Goal: Find specific fact: Find contact information

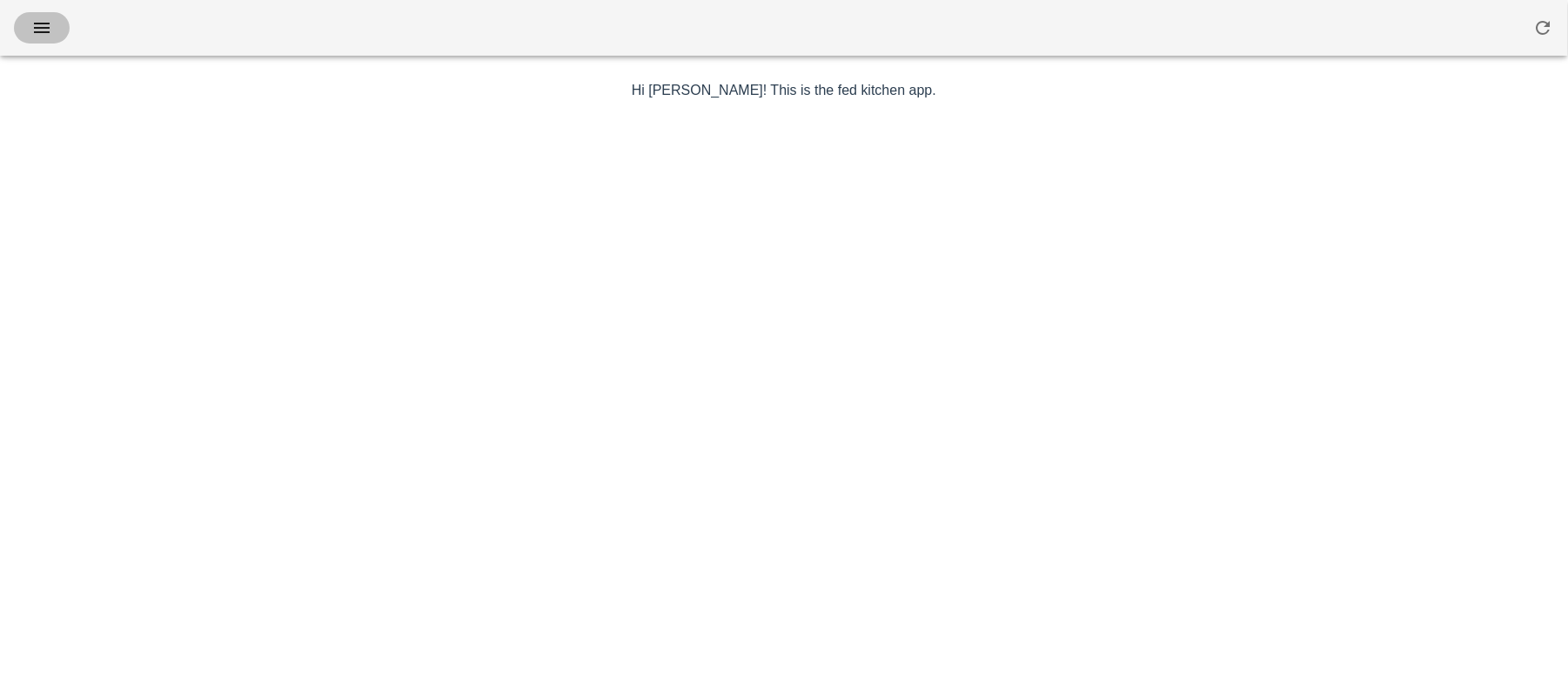
click at [40, 34] on icon "button" at bounding box center [42, 28] width 21 height 21
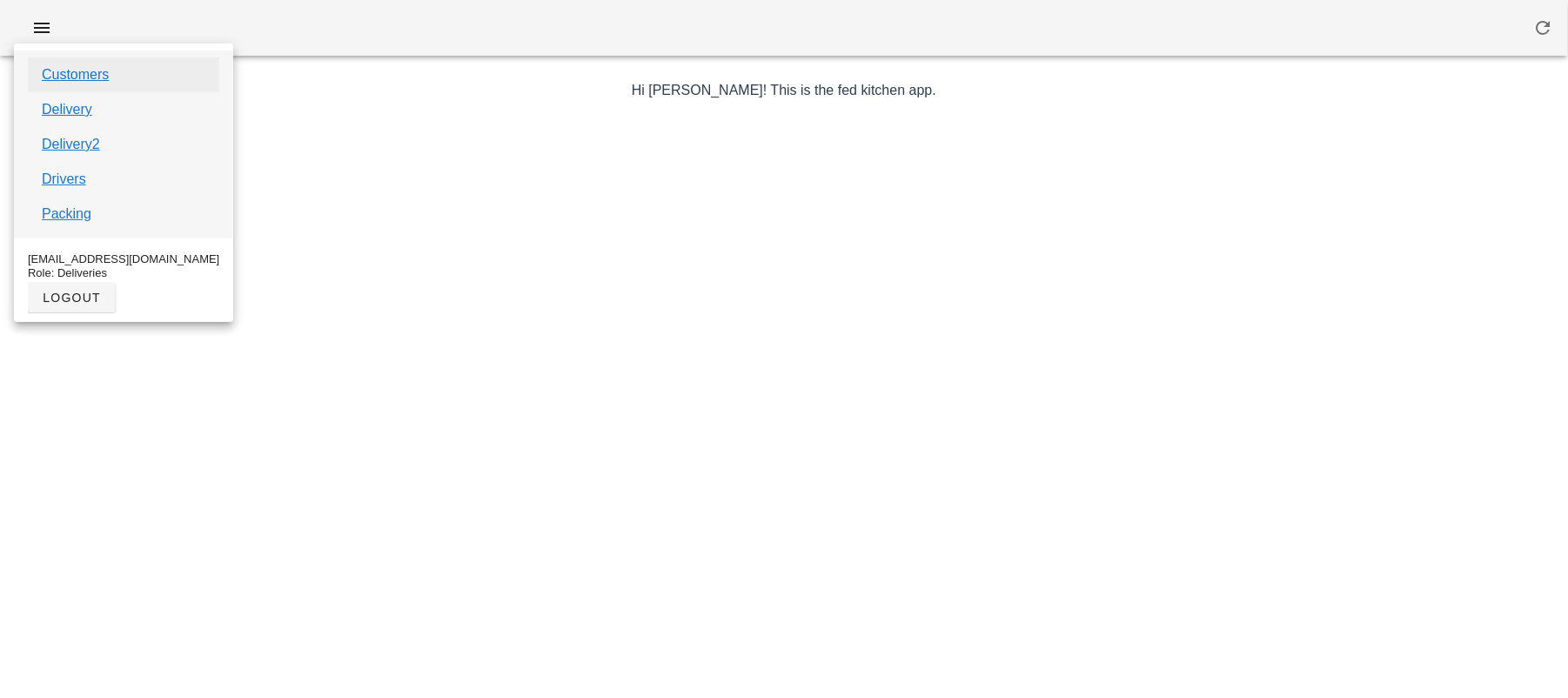
click at [66, 84] on link "Customers" at bounding box center [74, 75] width 67 height 21
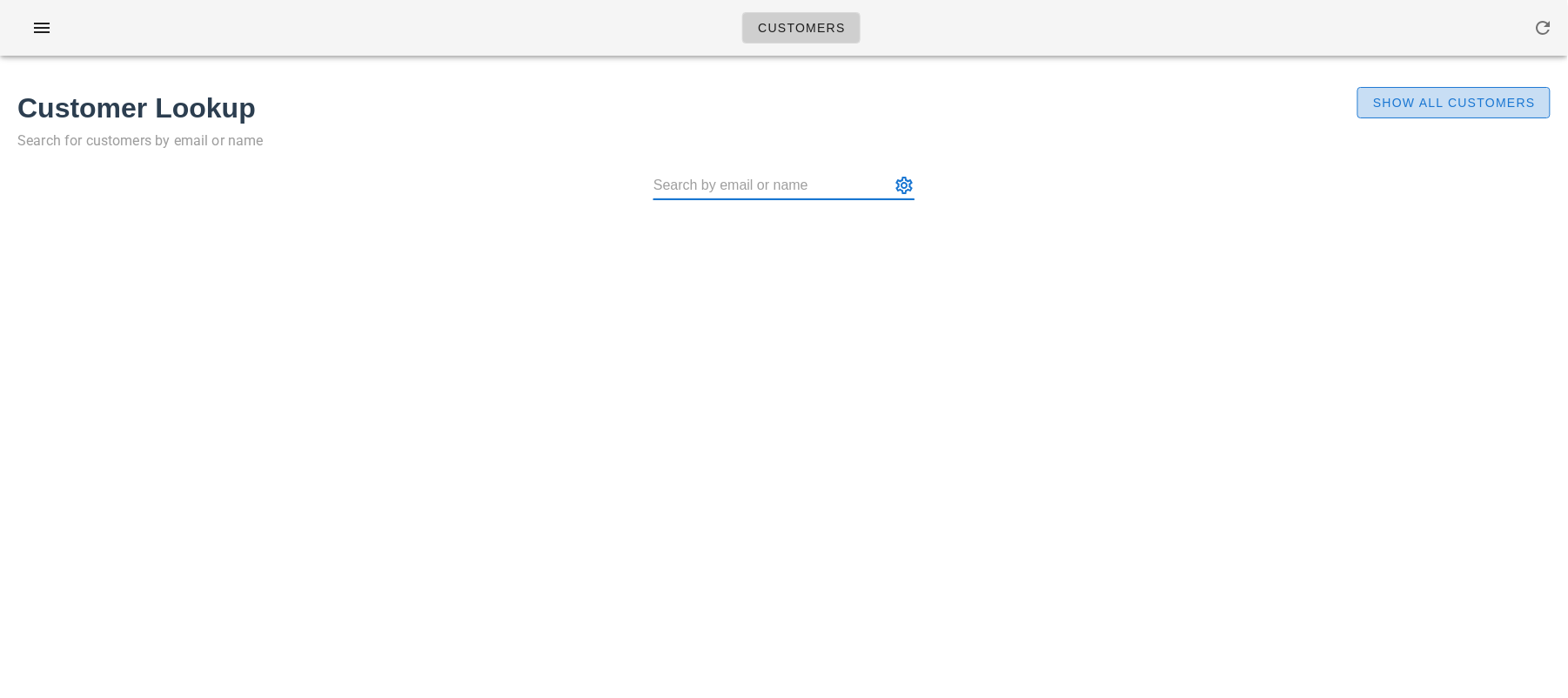
click at [1394, 108] on span "Show All Customers" at bounding box center [1453, 102] width 163 height 14
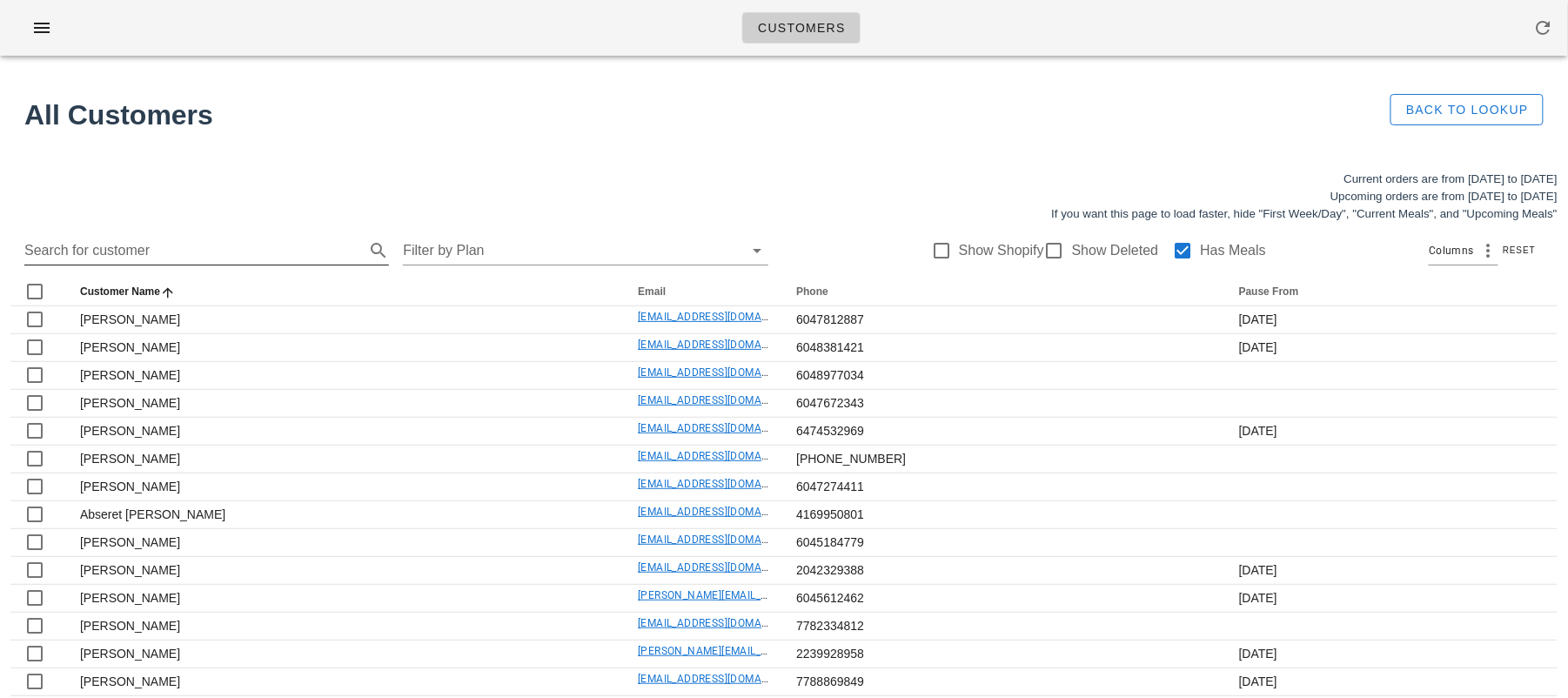
click at [192, 254] on input "Search for customer" at bounding box center [192, 250] width 337 height 28
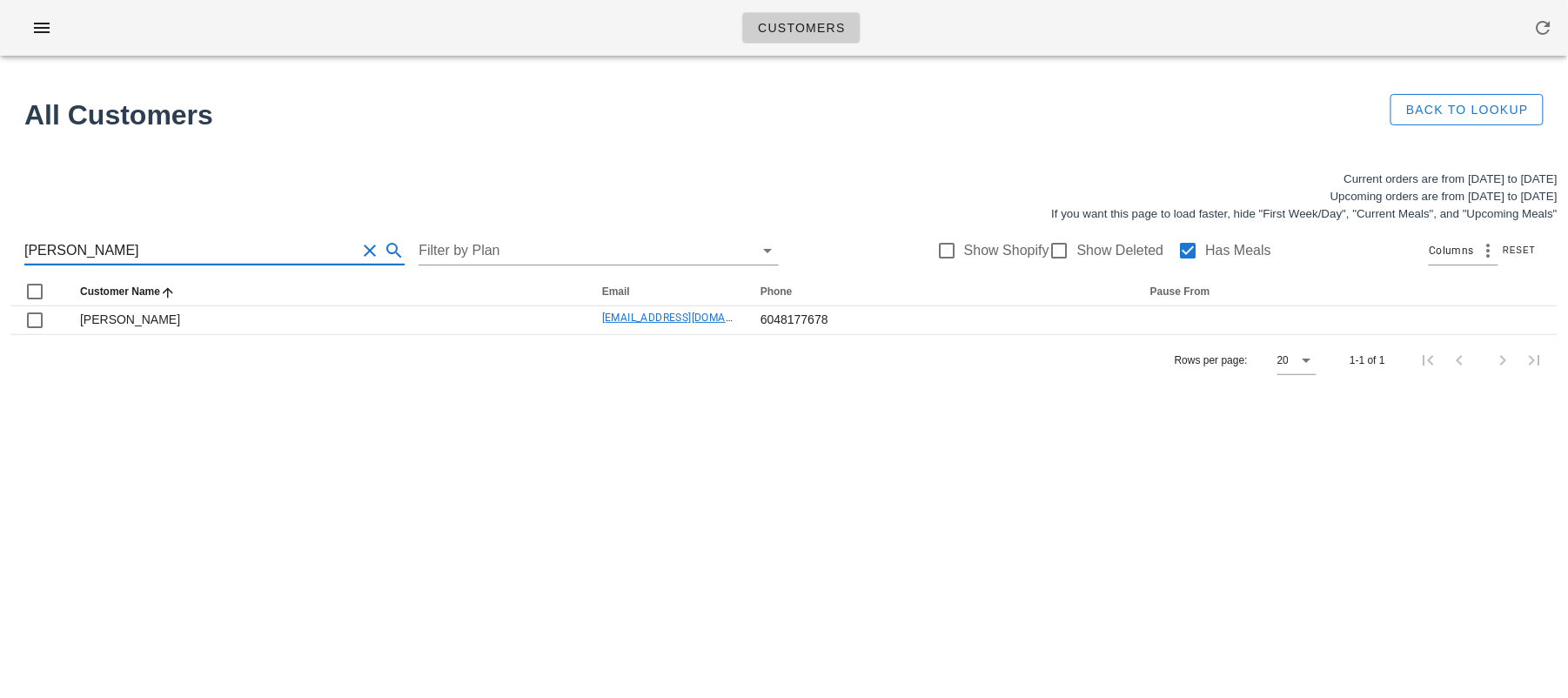
type input "[PERSON_NAME]"
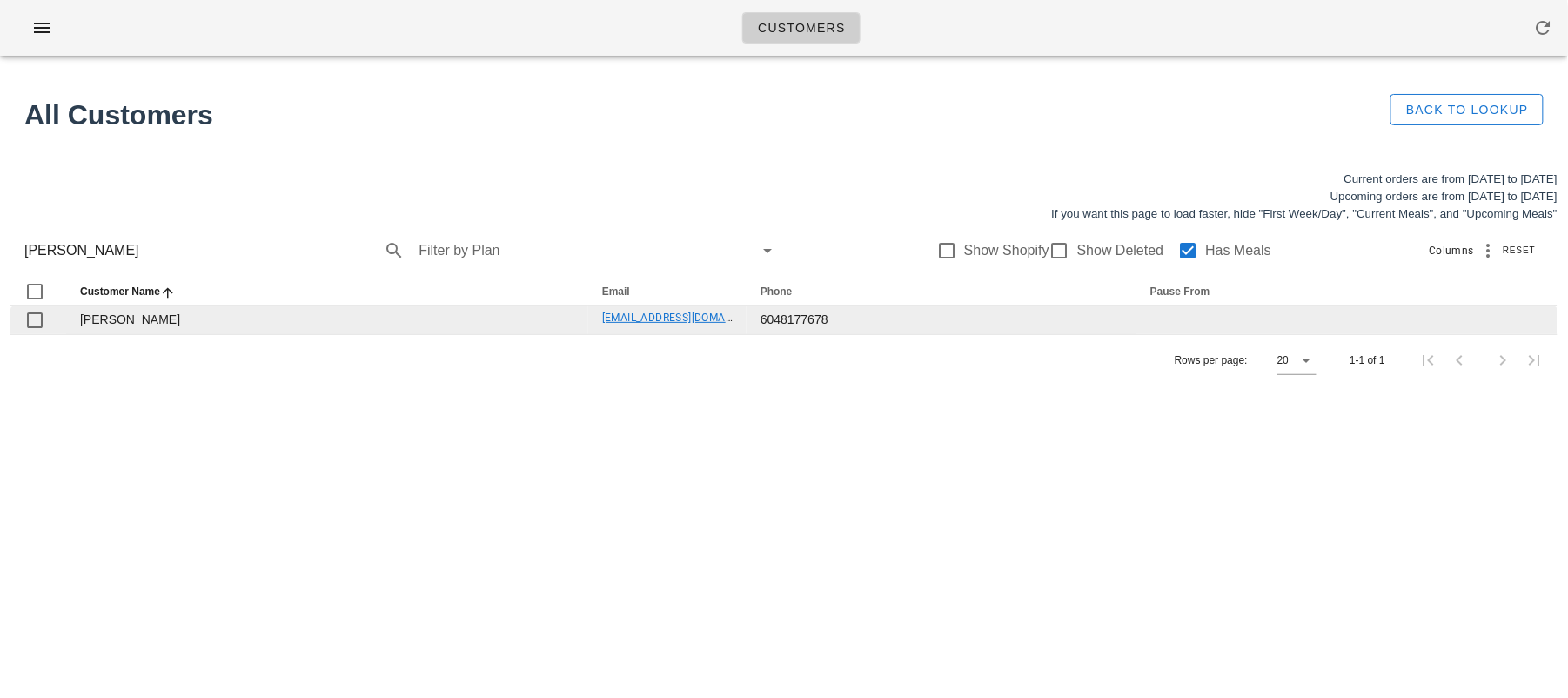
drag, startPoint x: 582, startPoint y: 316, endPoint x: 734, endPoint y: 321, distance: 152.1
click at [734, 321] on td "[EMAIL_ADDRESS][DOMAIN_NAME]" at bounding box center [667, 320] width 158 height 28
copy link "[EMAIL_ADDRESS][DOMAIN_NAME]"
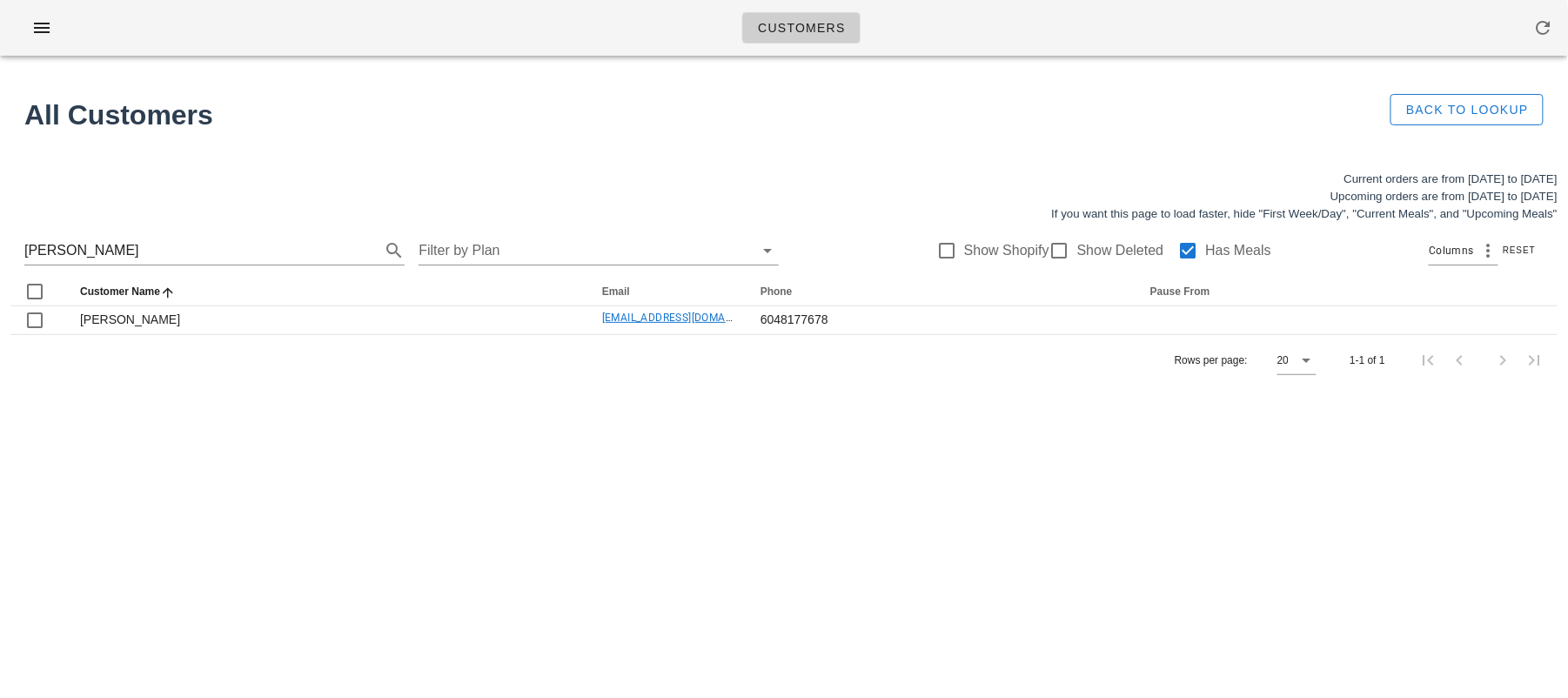
click at [638, 377] on div "Rows per page: 20 1-1 of 1" at bounding box center [784, 359] width 1547 height 51
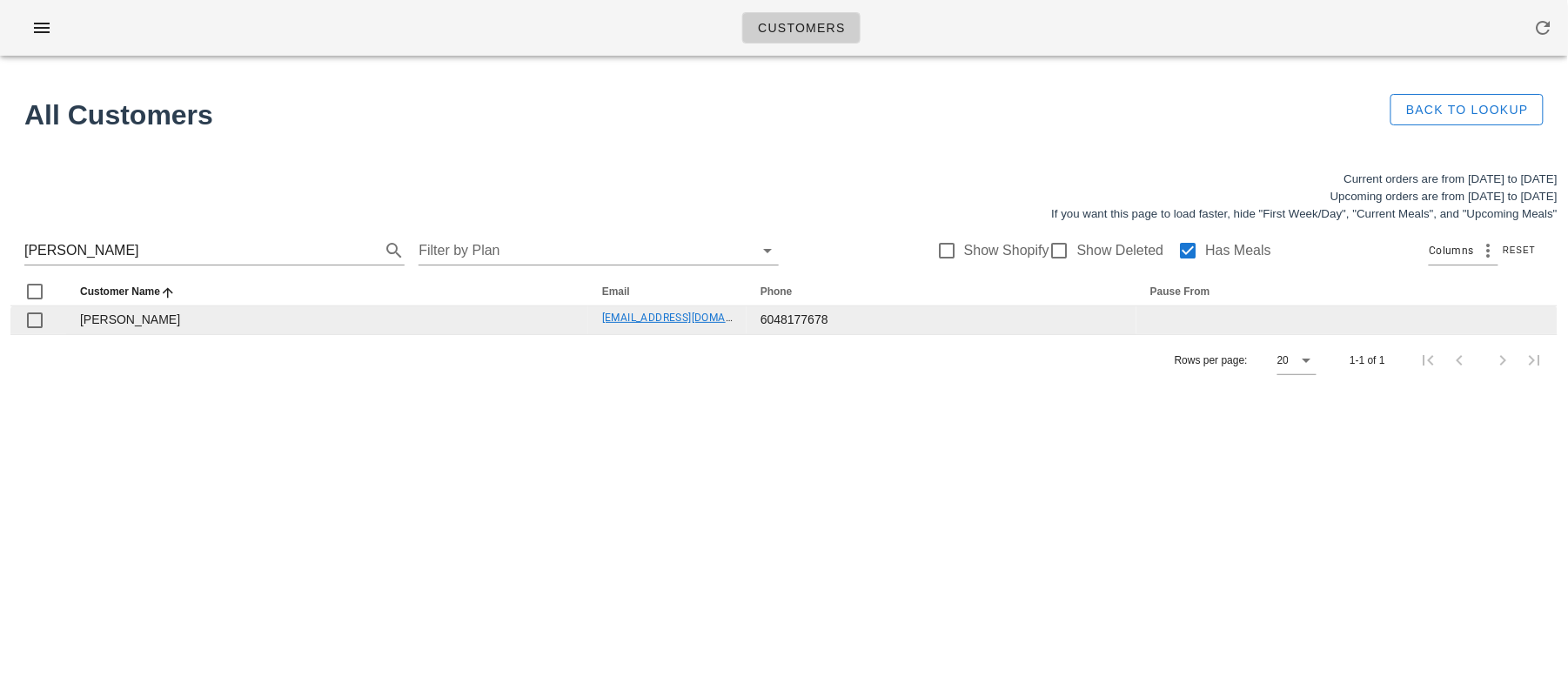
drag, startPoint x: 586, startPoint y: 315, endPoint x: 728, endPoint y: 320, distance: 142.1
click at [728, 320] on td "[EMAIL_ADDRESS][DOMAIN_NAME]" at bounding box center [667, 320] width 158 height 28
copy link "[EMAIL_ADDRESS][DOMAIN_NAME]"
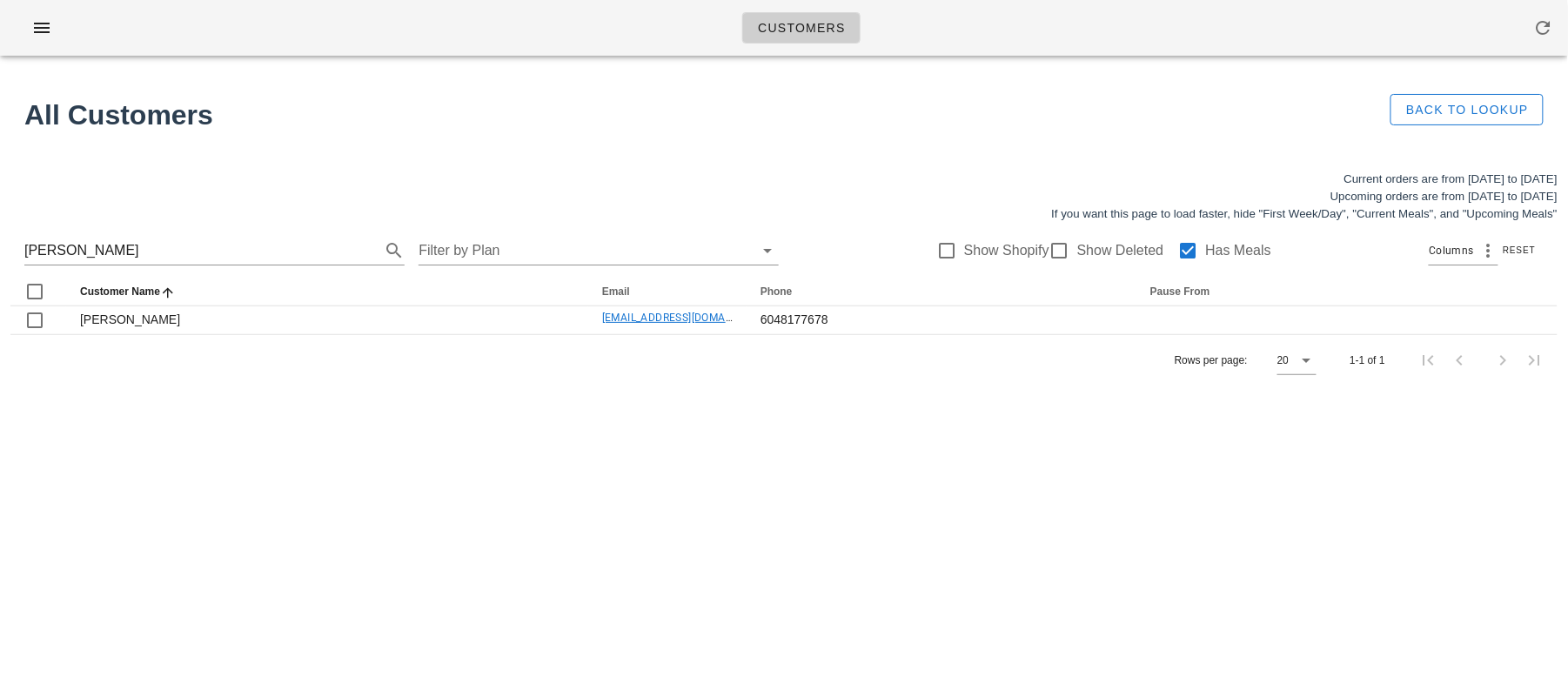
click at [620, 363] on div "Rows per page: 20 1-1 of 1" at bounding box center [784, 359] width 1547 height 51
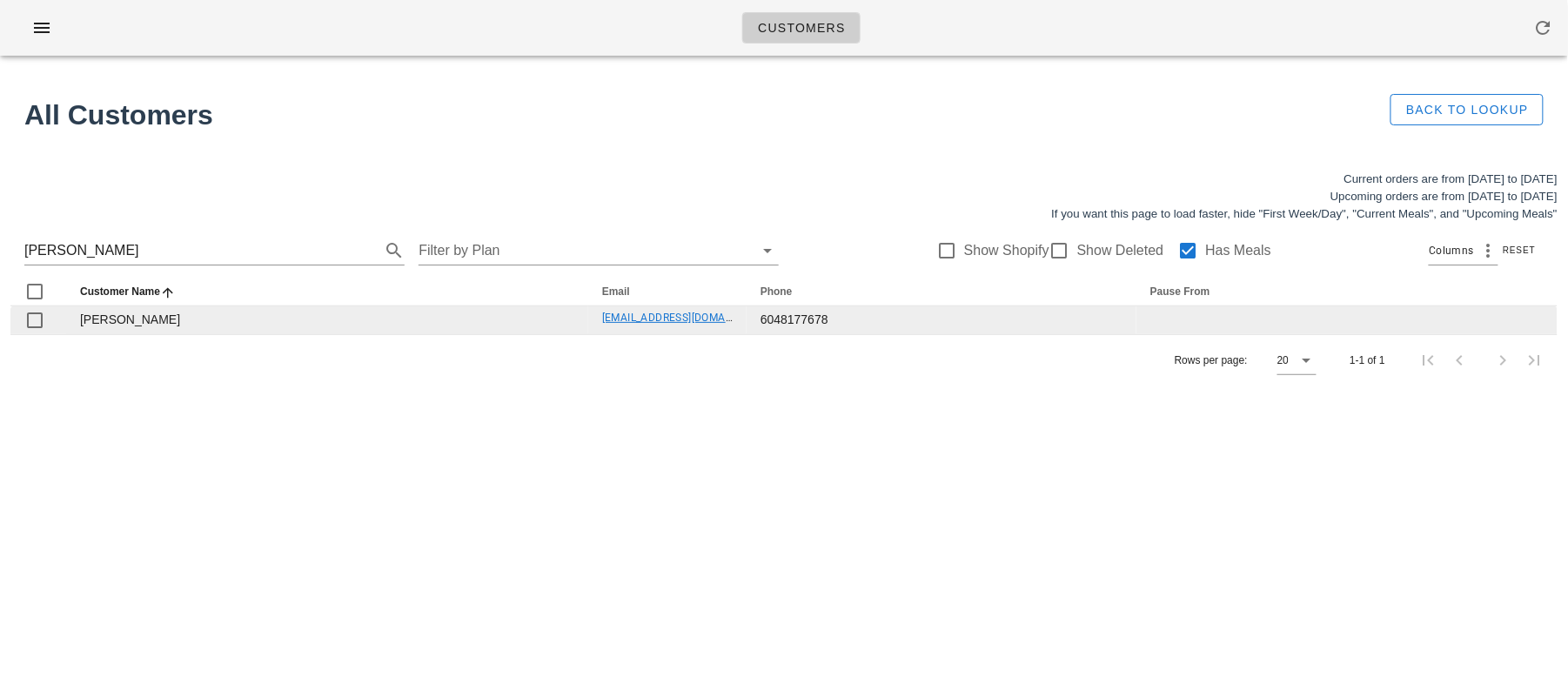
click at [622, 315] on link "[EMAIL_ADDRESS][DOMAIN_NAME]" at bounding box center [688, 318] width 173 height 13
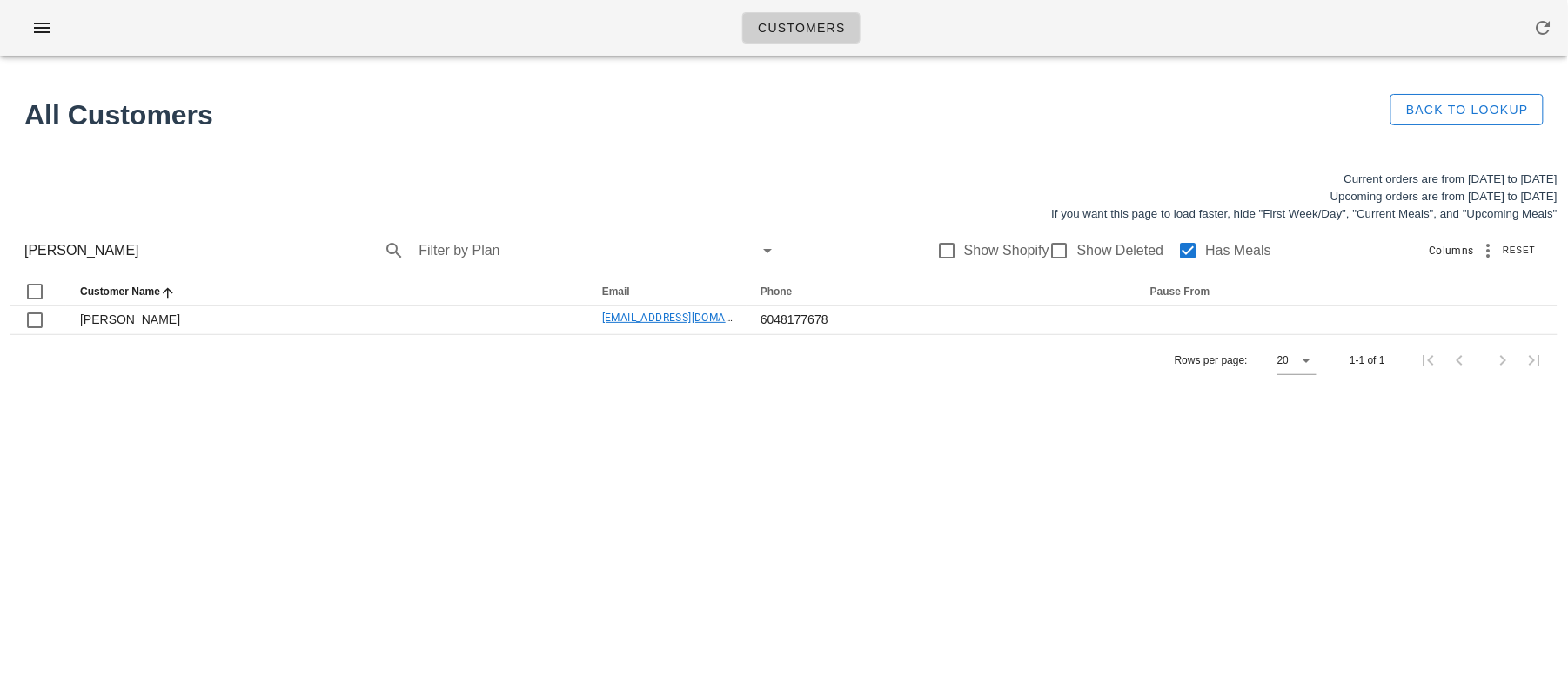
click at [725, 476] on div "Customers All Customers Back to Lookup Current orders are from [DATE] to [DATE]…" at bounding box center [784, 349] width 1568 height 698
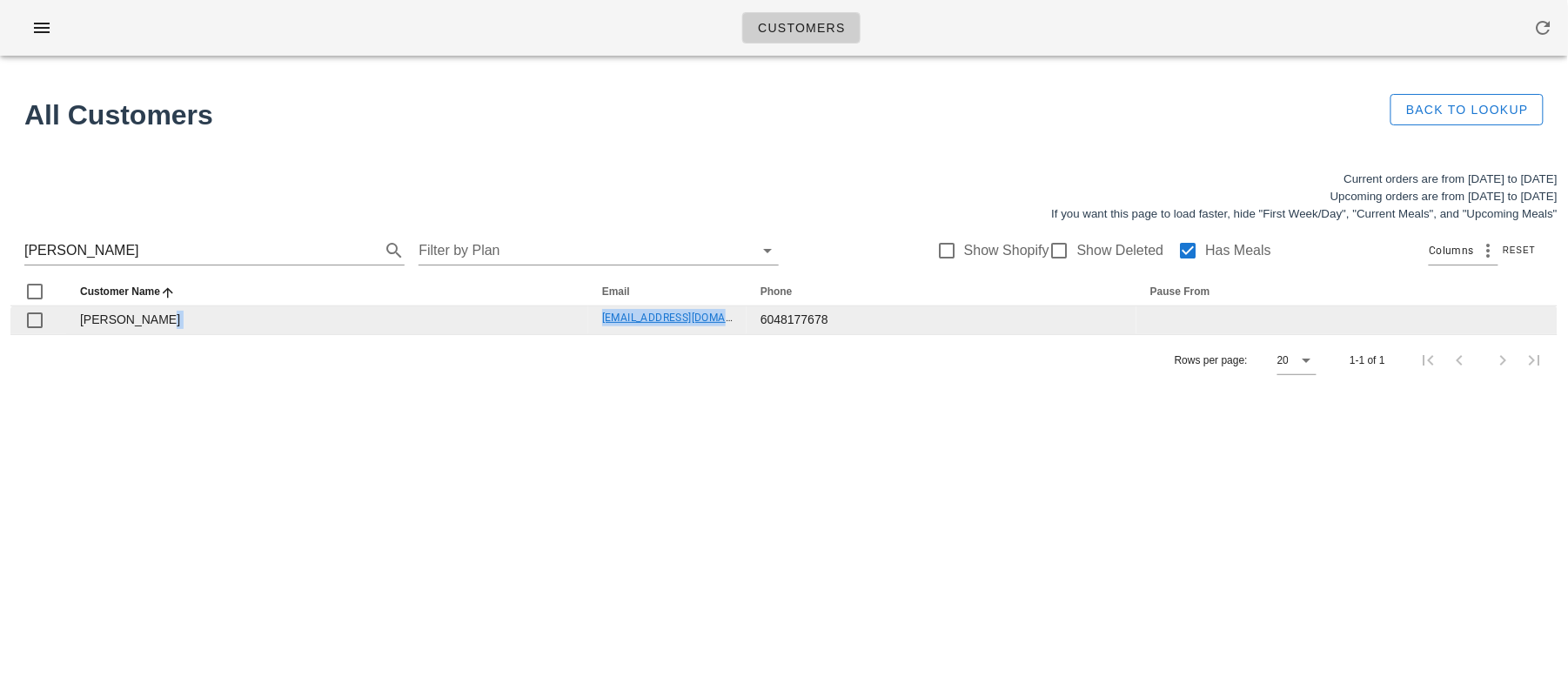
drag, startPoint x: 545, startPoint y: 317, endPoint x: 721, endPoint y: 320, distance: 176.0
click at [721, 320] on tr "[PERSON_NAME] [EMAIL_ADDRESS][DOMAIN_NAME] 6048177678" at bounding box center [784, 320] width 1547 height 28
copy tr "victoriaraethompson@gm"
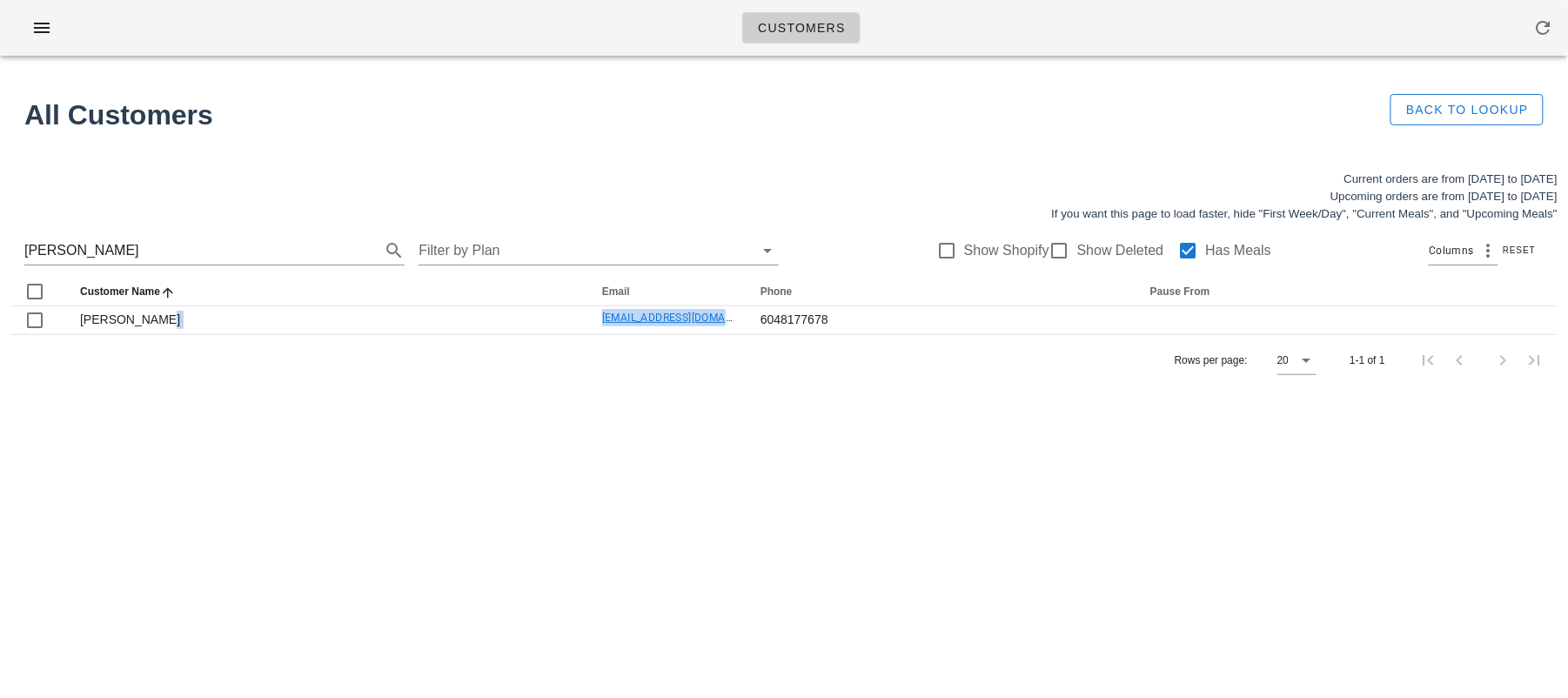
click at [629, 398] on div "Customers All Customers Back to Lookup Current orders are from [DATE] to [DATE]…" at bounding box center [784, 349] width 1568 height 698
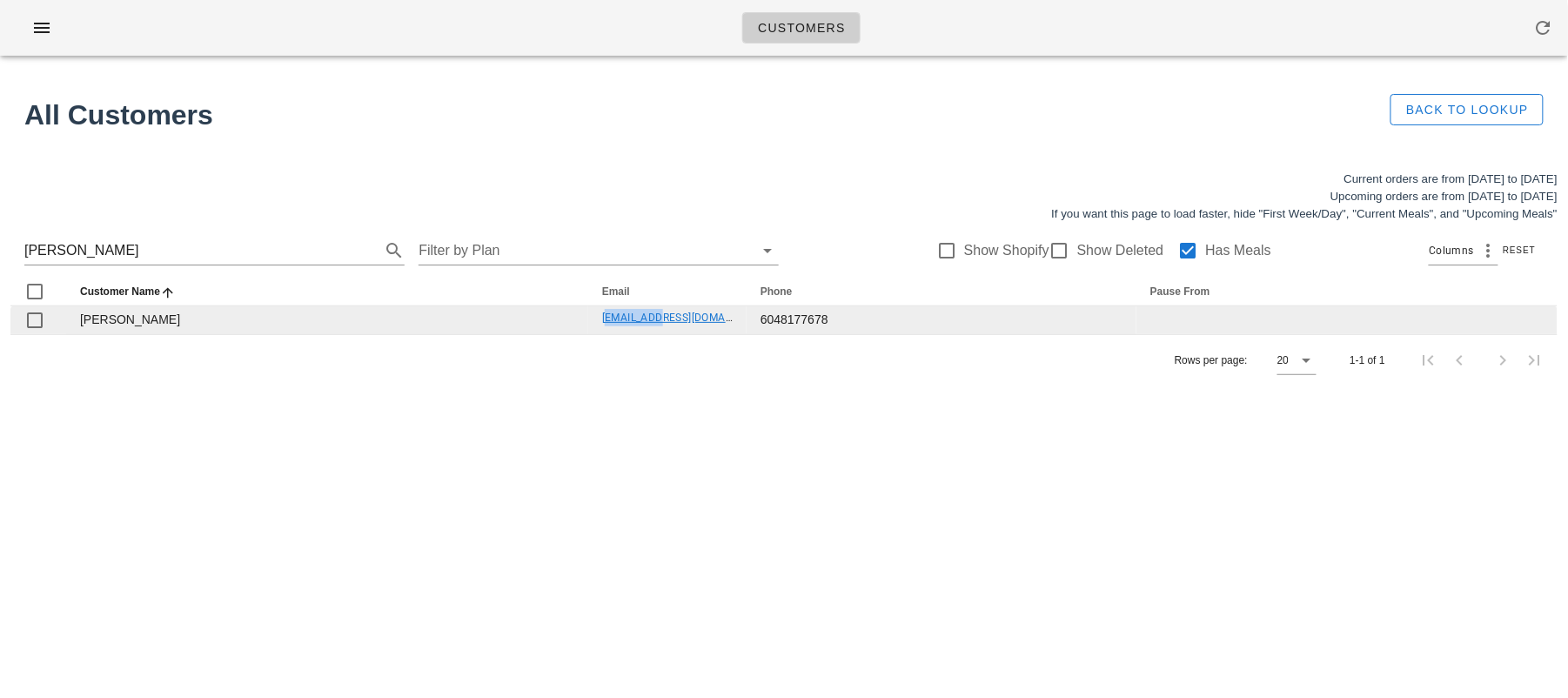
drag, startPoint x: 588, startPoint y: 317, endPoint x: 635, endPoint y: 317, distance: 47.0
click at [635, 317] on td "[EMAIL_ADDRESS][DOMAIN_NAME]" at bounding box center [667, 320] width 158 height 28
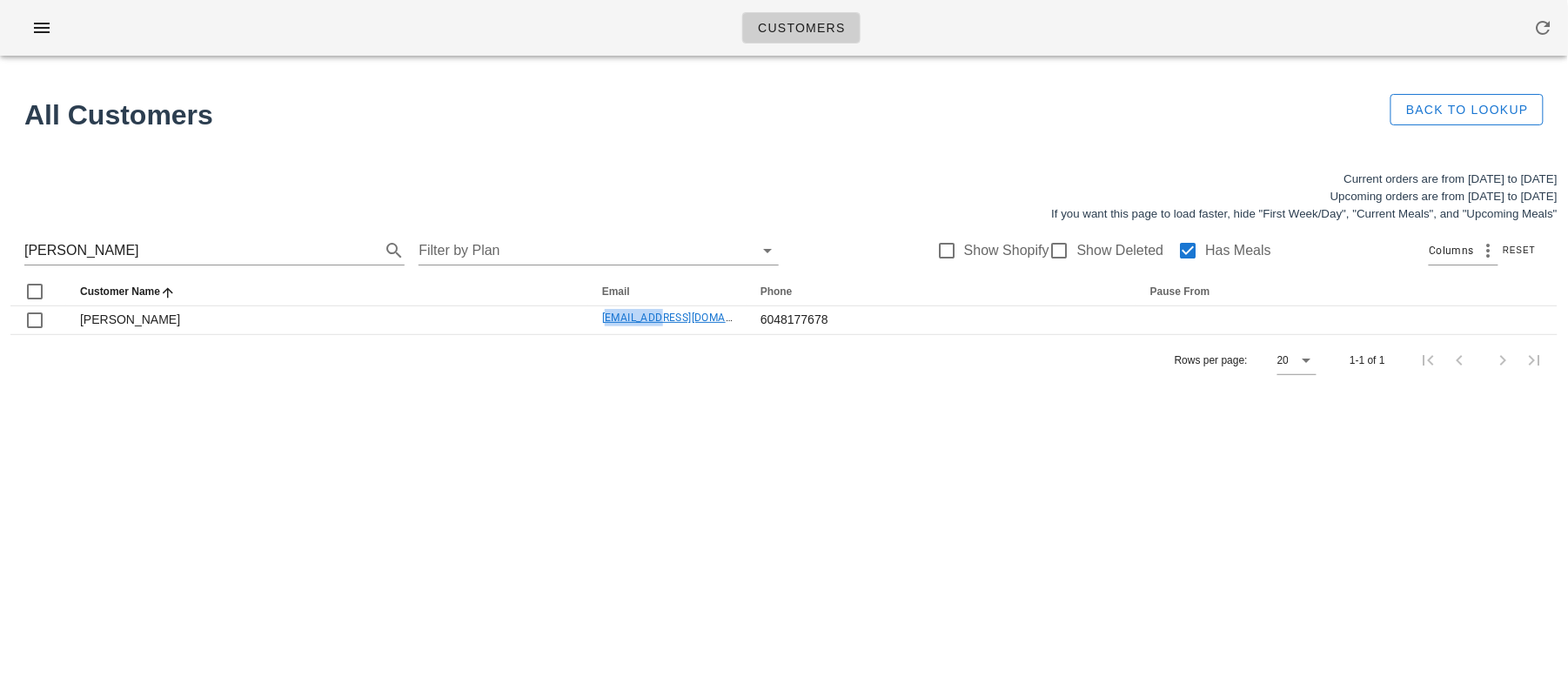
click at [595, 402] on div "Customers All Customers Back to Lookup Current orders are from [DATE] to [DATE]…" at bounding box center [784, 349] width 1568 height 698
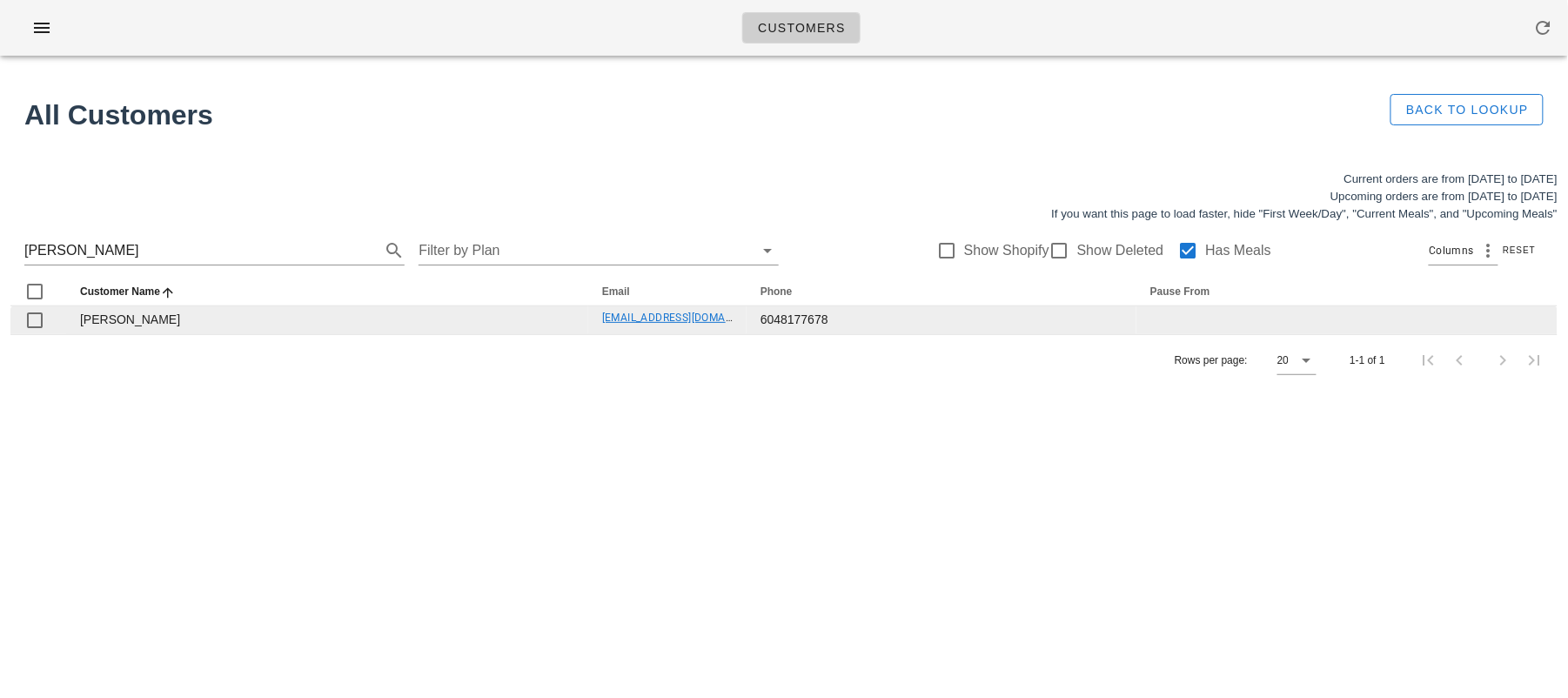
drag, startPoint x: 576, startPoint y: 315, endPoint x: 734, endPoint y: 321, distance: 158.1
click at [734, 321] on tr "[PERSON_NAME] [EMAIL_ADDRESS][DOMAIN_NAME] 6048177678" at bounding box center [784, 320] width 1547 height 28
copy tr "[EMAIL_ADDRESS][DOMAIN_NAME]"
